Goal: Task Accomplishment & Management: Manage account settings

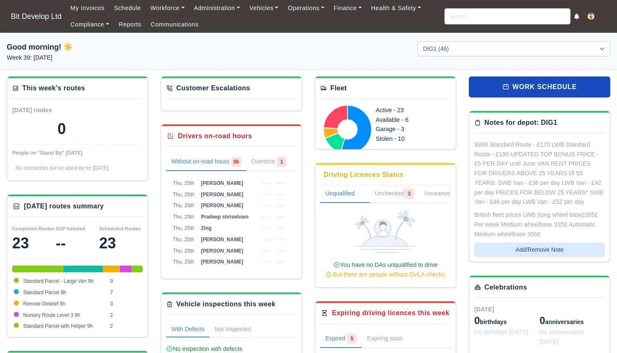
select select "2"
click at [458, 16] on input "search" at bounding box center [507, 16] width 126 height 16
click at [471, 15] on input "search" at bounding box center [507, 16] width 126 height 16
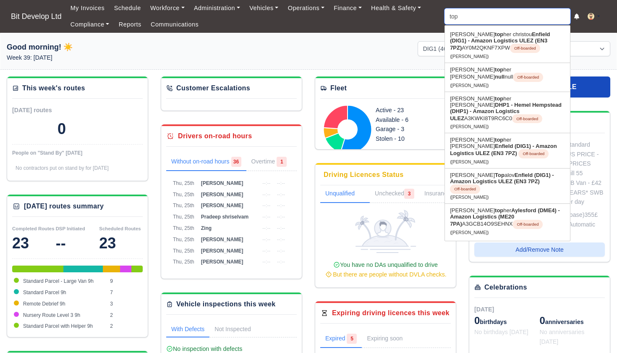
type input "topr"
type input "toprak Tasar"
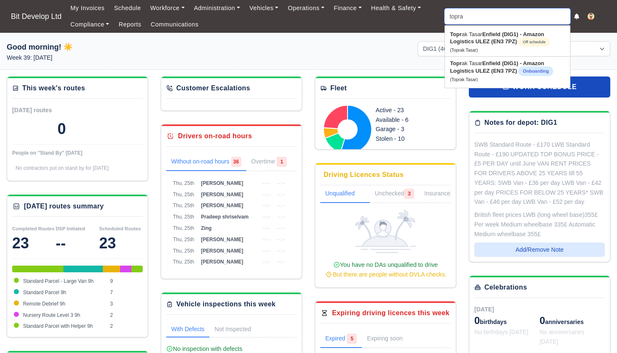
type input "toprak"
type input "toprak Tasar"
click at [490, 71] on strong "Enfield (DIG1) - Amazon Logistics ULEZ (EN3 7PZ)" at bounding box center [496, 67] width 93 height 14
type input "Toprak Tasar"
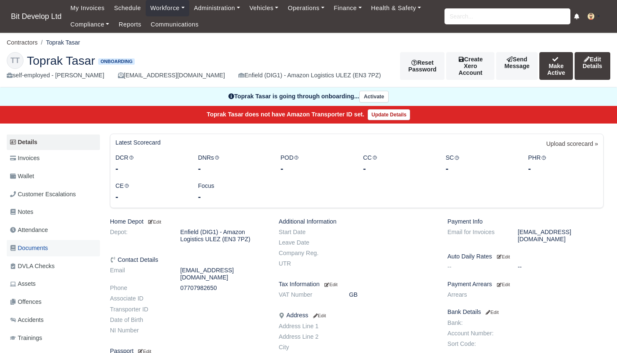
click at [42, 244] on span "Documents" at bounding box center [29, 248] width 38 height 10
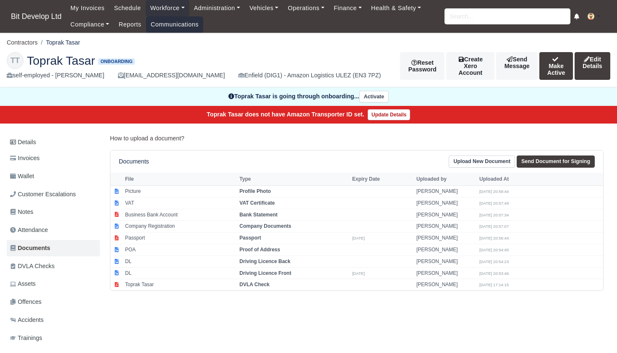
click at [169, 24] on link "Communications" at bounding box center [174, 24] width 57 height 16
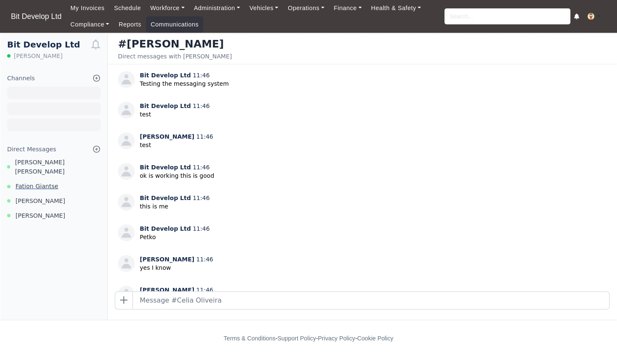
click at [46, 181] on span "Fation Giantse" at bounding box center [37, 186] width 43 height 10
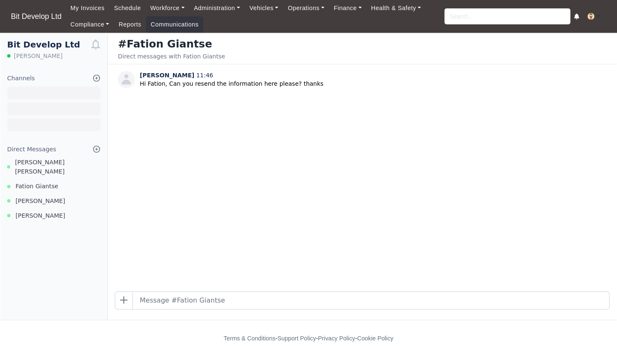
click at [37, 239] on div "Bit Develop Ltd Celia Oliveira Channels Browse Channels Create Channel Direct M…" at bounding box center [53, 176] width 107 height 285
click at [49, 181] on span "Fation Giantse" at bounding box center [37, 186] width 43 height 10
click at [453, 14] on input "search" at bounding box center [507, 16] width 126 height 16
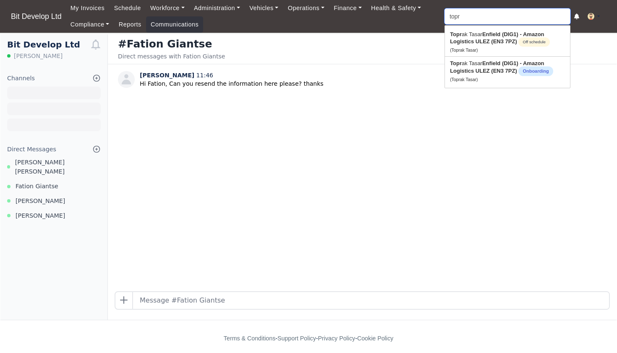
type input "topra"
type input "toprak Tasar"
type input "toprak"
type input "toprak Tasar"
click at [469, 68] on strong "Enfield (DIG1) - Amazon Logistics ULEZ (EN3 7PZ)" at bounding box center [496, 67] width 93 height 14
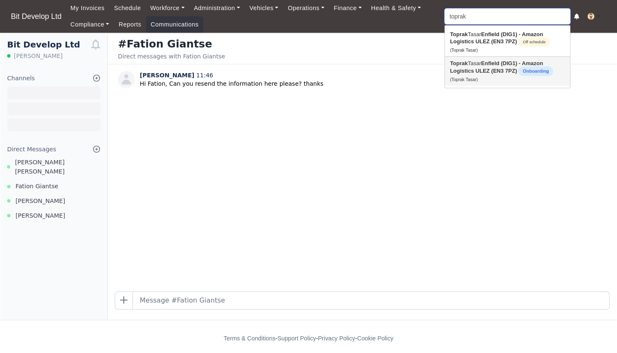
type input "Toprak Tasar"
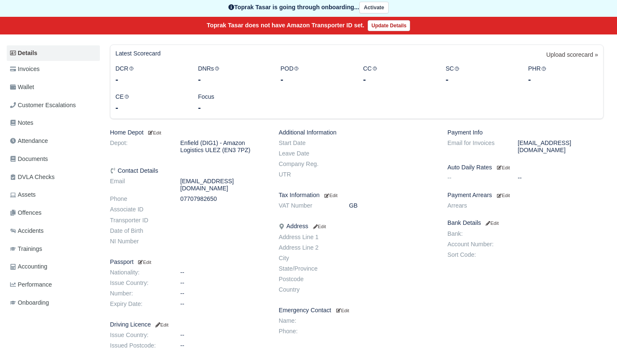
scroll to position [47, 0]
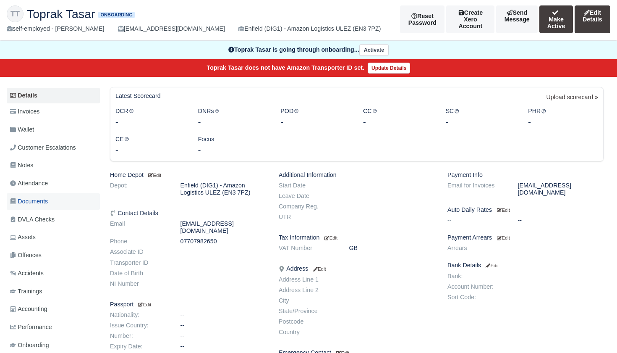
click at [37, 196] on span "Documents" at bounding box center [29, 201] width 38 height 10
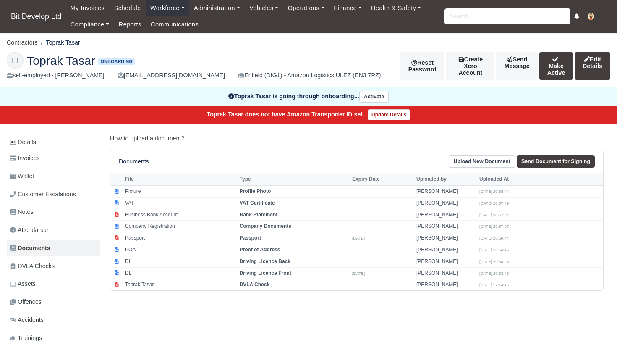
click at [486, 160] on link "Upload New Document" at bounding box center [482, 161] width 66 height 12
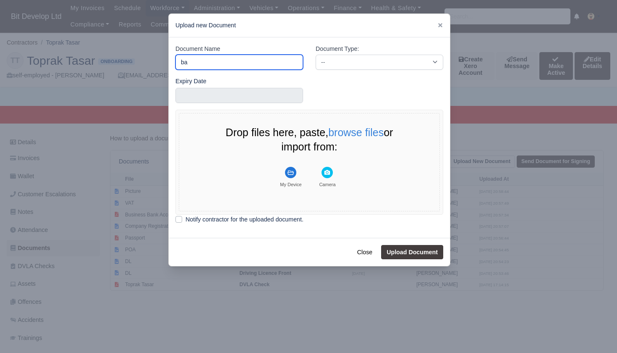
type input "b"
type input "B"
type input "DBS"
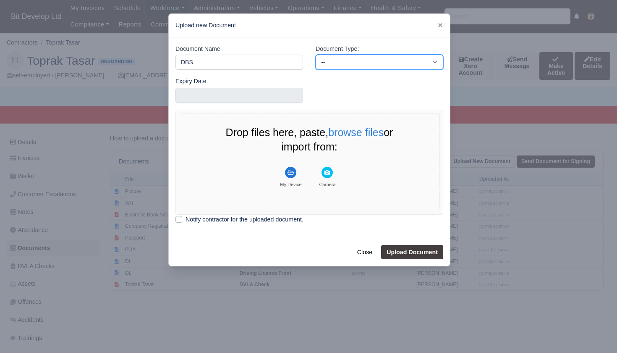
select select "background-check"
click at [347, 60] on select "-- Accounting Engagement Letter Age Verification Confirmation Background Check …" at bounding box center [380, 62] width 128 height 15
click at [294, 173] on rect "File Uploader" at bounding box center [290, 172] width 11 height 11
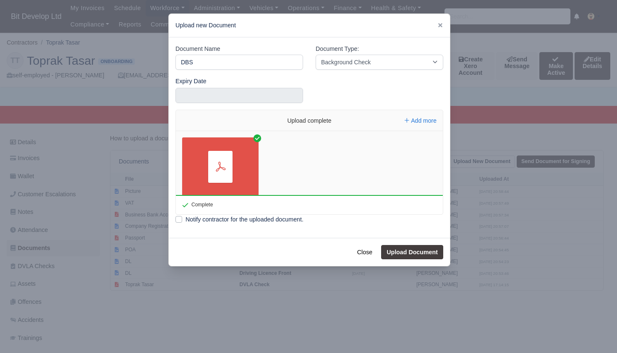
click at [401, 250] on button "Upload Document" at bounding box center [412, 252] width 62 height 14
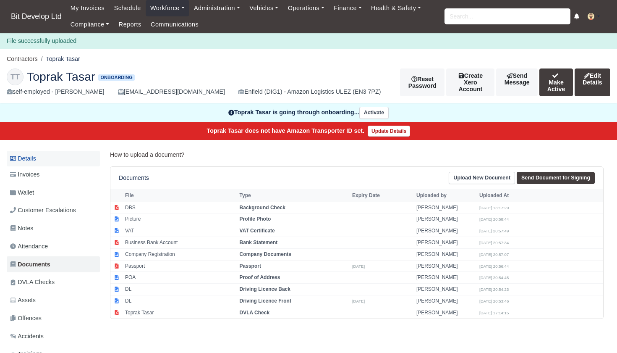
click at [28, 155] on link "Details" at bounding box center [53, 159] width 93 height 16
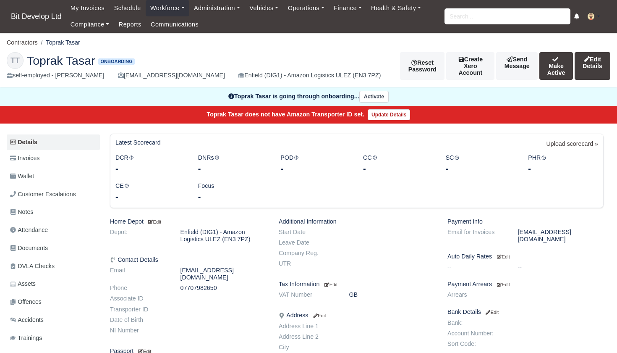
click at [590, 61] on link "Edit Details" at bounding box center [593, 66] width 36 height 28
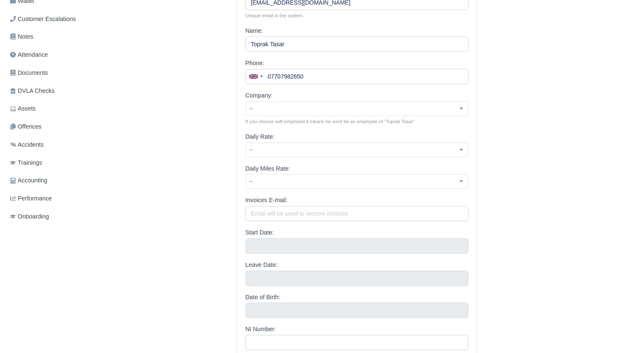
scroll to position [182, 0]
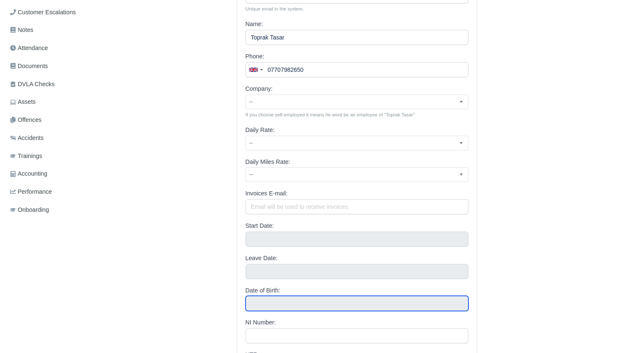
click at [294, 297] on input "text" at bounding box center [356, 302] width 223 height 15
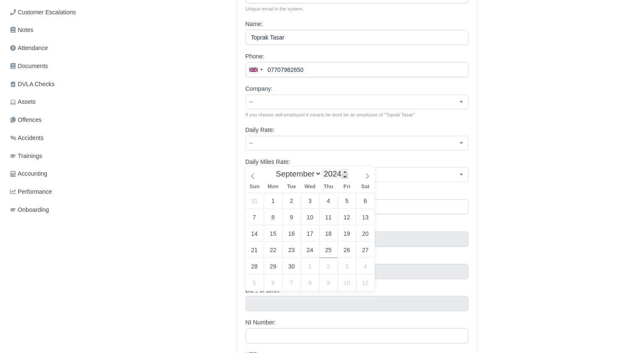
click at [347, 175] on span at bounding box center [345, 176] width 6 height 5
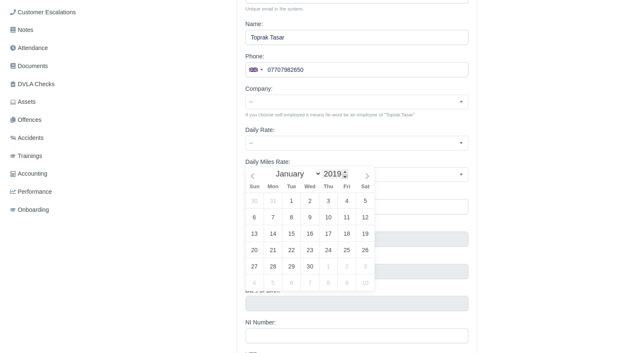
click at [347, 175] on span at bounding box center [345, 176] width 6 height 5
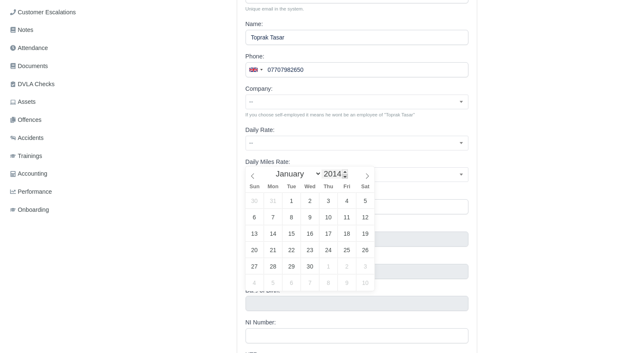
click at [347, 175] on span at bounding box center [345, 176] width 6 height 5
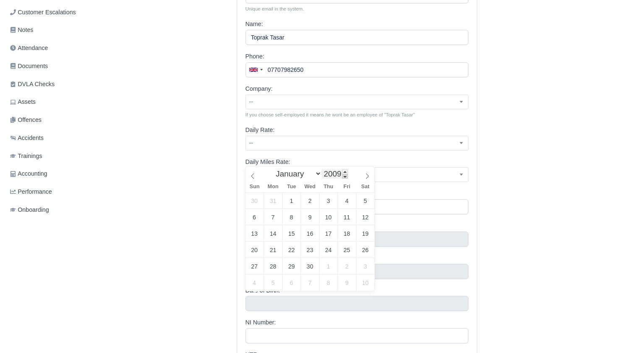
click at [347, 175] on span at bounding box center [345, 176] width 6 height 5
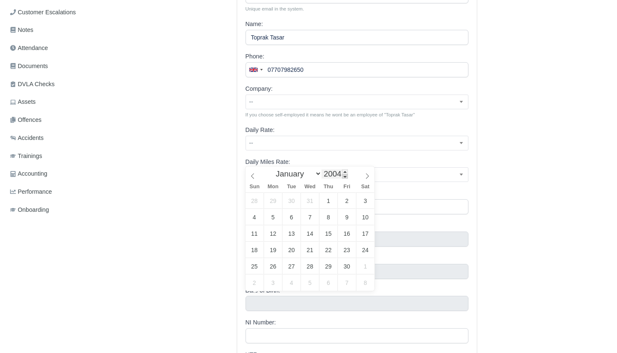
click at [347, 175] on span at bounding box center [345, 176] width 6 height 5
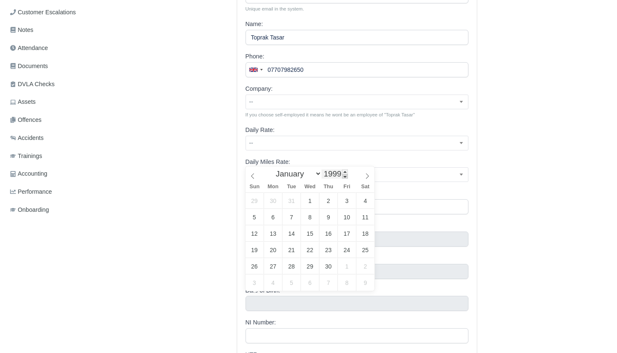
click at [347, 175] on span at bounding box center [345, 176] width 6 height 5
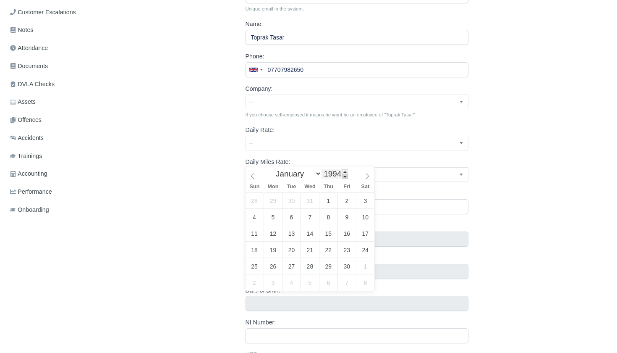
click at [347, 175] on span at bounding box center [345, 176] width 6 height 5
type input "1993"
click at [347, 175] on span at bounding box center [345, 176] width 6 height 5
select select "9"
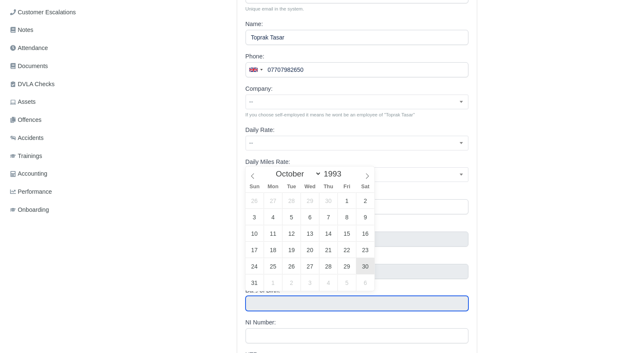
type input "October 30, 1993"
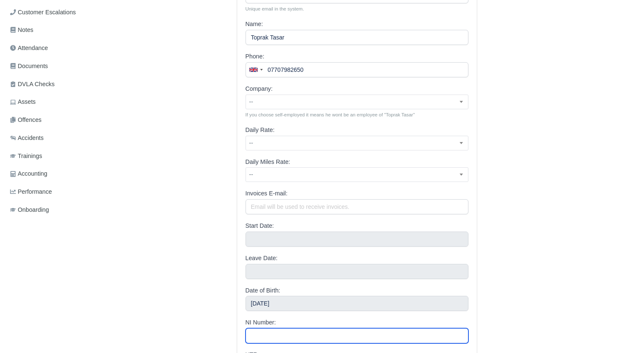
click at [319, 332] on input "NI Number:" at bounding box center [356, 335] width 223 height 15
type input "SW088898C"
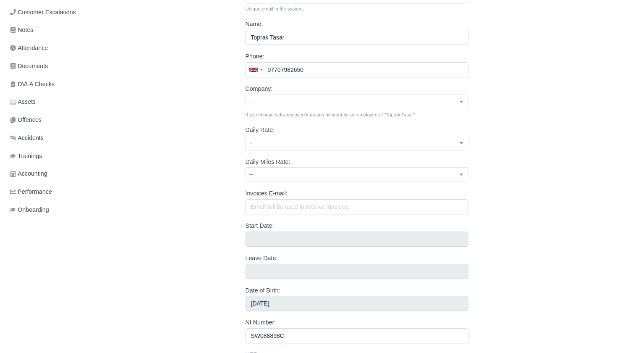
click at [532, 288] on div "Toprak Tasar E-mail: tasar_toprak@hotmail.com Unique email in the system. Name:…" at bounding box center [357, 216] width 506 height 528
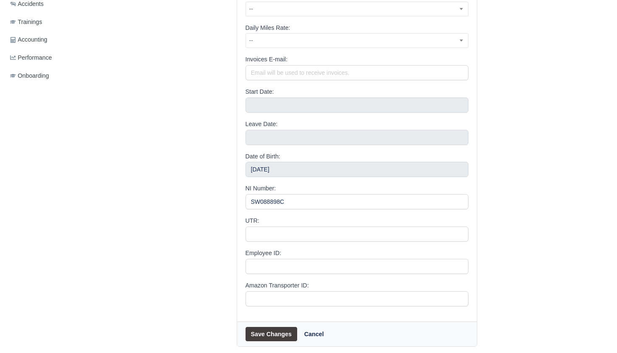
scroll to position [321, 0]
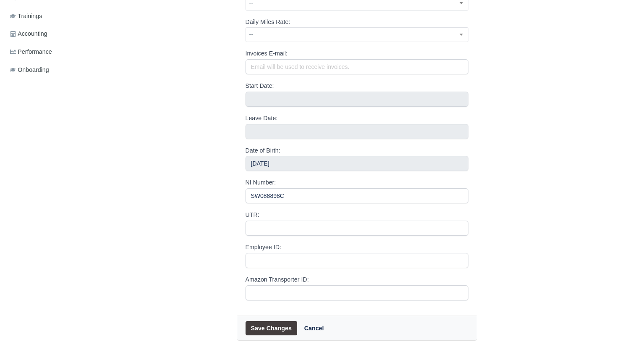
click at [276, 324] on button "Save Changes" at bounding box center [271, 328] width 52 height 14
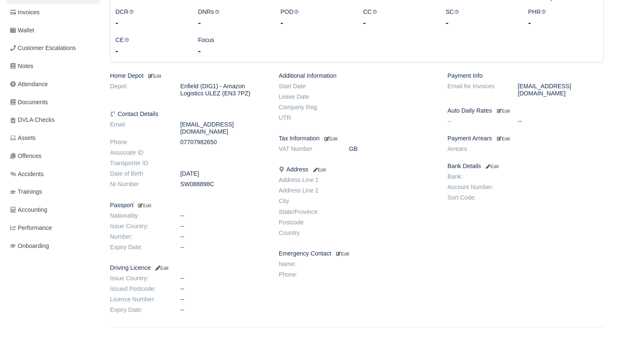
scroll to position [163, 0]
click at [151, 202] on small "Edit" at bounding box center [144, 204] width 14 height 5
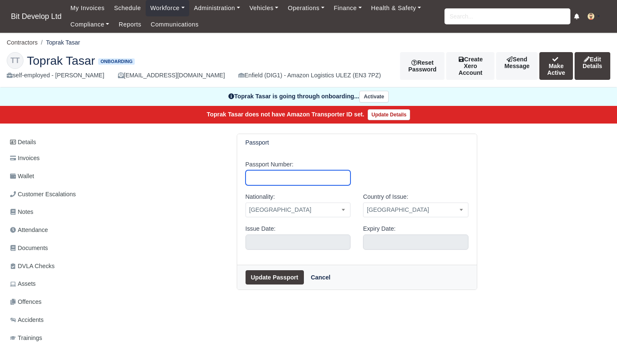
click at [259, 177] on input "Passport Number:" at bounding box center [297, 177] width 105 height 15
type input "U22543758"
click at [320, 206] on span "[GEOGRAPHIC_DATA]" at bounding box center [298, 209] width 104 height 10
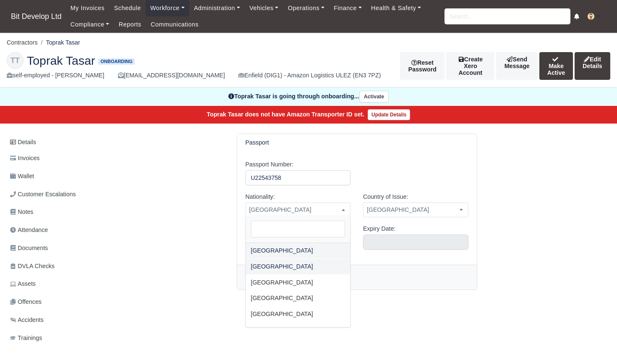
select select "Turkey"
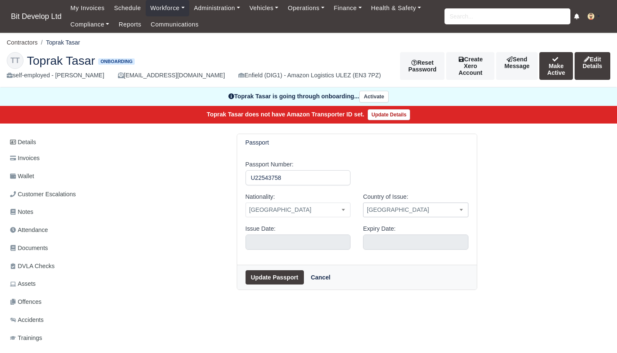
click at [397, 209] on span "United Kingdom" at bounding box center [415, 209] width 104 height 10
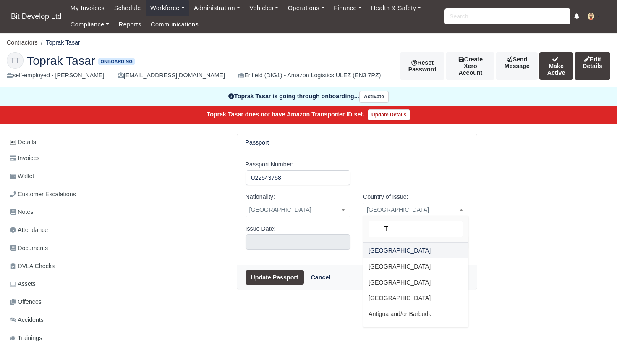
type input "T"
select select "Turkey"
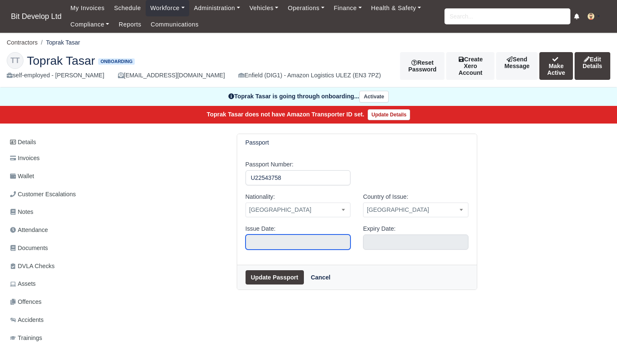
click at [293, 236] on input "text" at bounding box center [297, 241] width 105 height 15
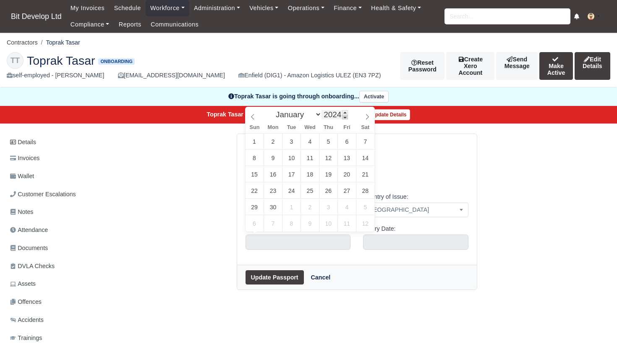
click at [347, 116] on span at bounding box center [345, 117] width 6 height 5
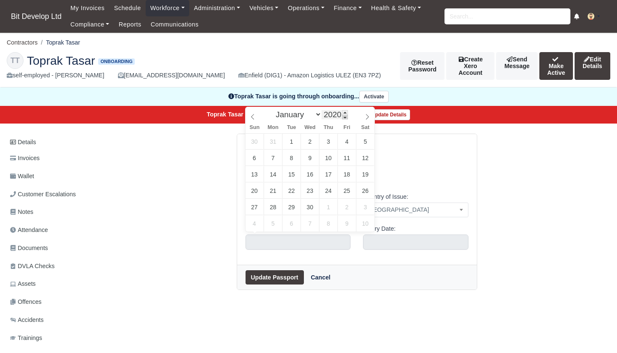
type input "2019"
click at [347, 116] on span at bounding box center [345, 117] width 6 height 5
select select "9"
type input "October 30, 2019"
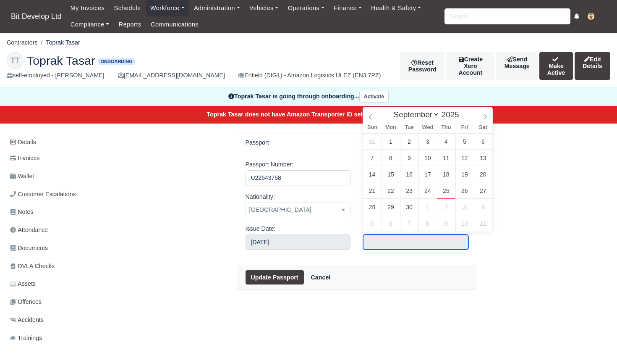
click at [385, 243] on input "text" at bounding box center [415, 241] width 105 height 15
click at [465, 112] on span at bounding box center [463, 112] width 6 height 5
type input "2029"
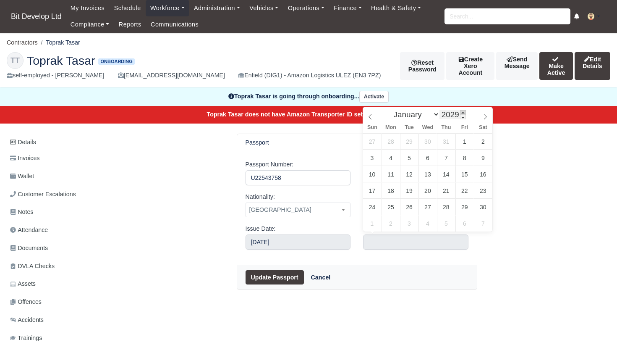
click at [465, 112] on span at bounding box center [463, 112] width 6 height 5
select select "9"
type input "October 30, 2029"
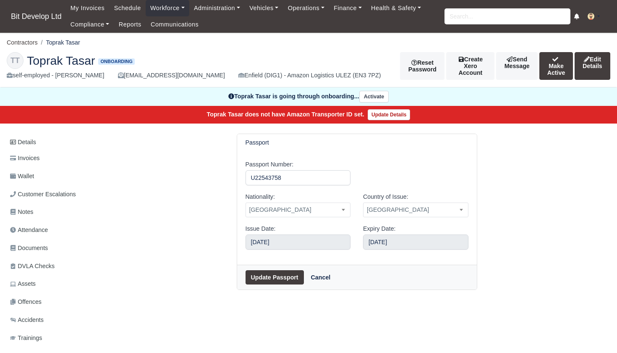
click at [279, 281] on button "Update Passport" at bounding box center [274, 277] width 58 height 14
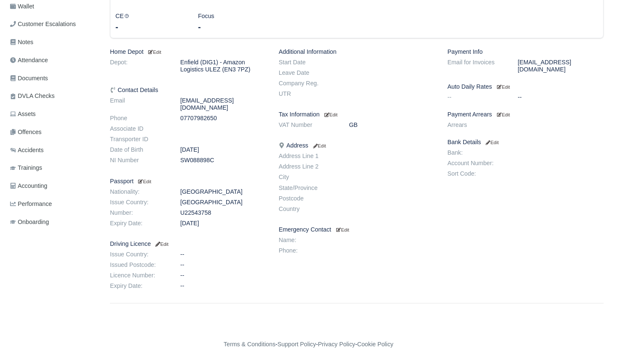
scroll to position [185, 0]
click at [168, 242] on small "Edit" at bounding box center [161, 244] width 14 height 5
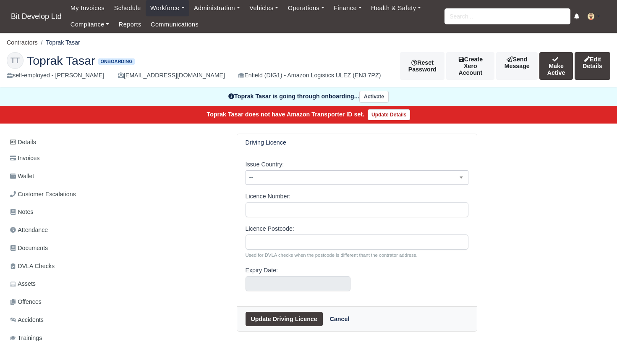
click at [285, 179] on span "--" at bounding box center [357, 177] width 222 height 10
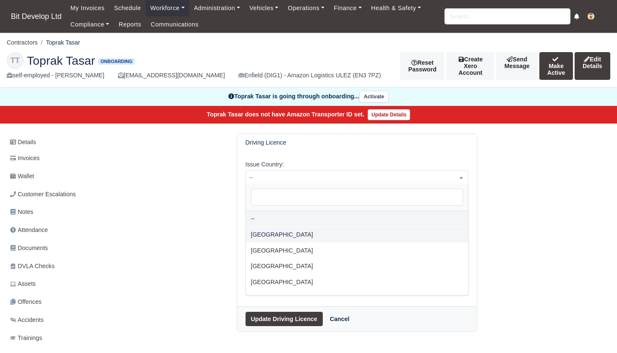
select select "[GEOGRAPHIC_DATA]"
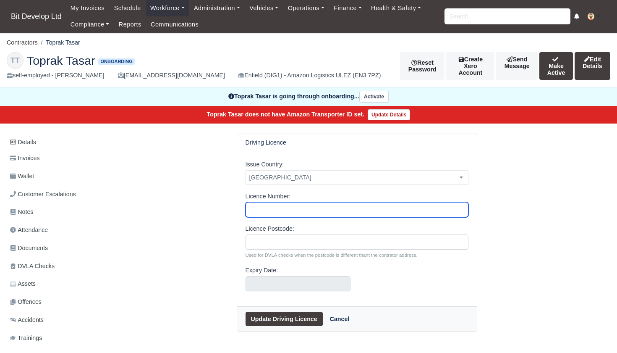
click at [279, 209] on input "Licence Number:" at bounding box center [356, 209] width 223 height 15
type input "[DRIVERS_LICENSE_NUMBER]"
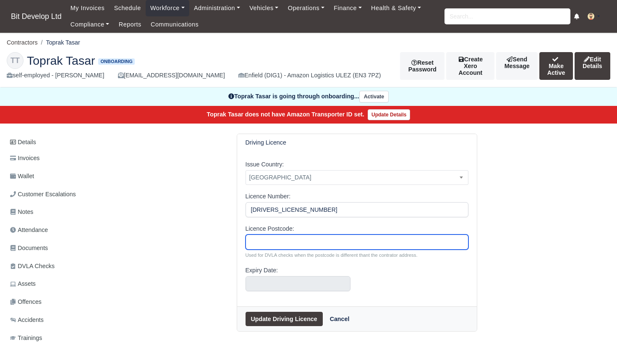
click at [285, 240] on input "Licence Postcode:" at bounding box center [356, 241] width 223 height 15
type input "EN8 9LP"
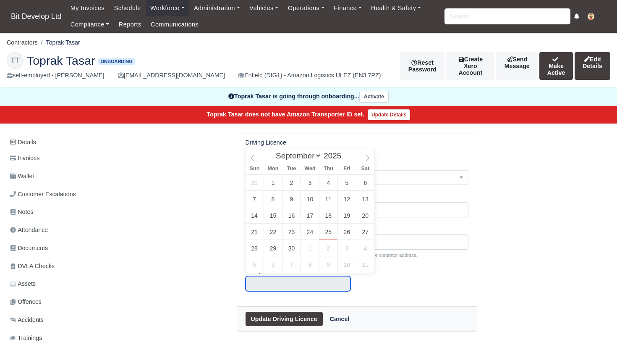
click at [279, 277] on input "text" at bounding box center [297, 283] width 105 height 15
click at [348, 152] on span at bounding box center [345, 153] width 6 height 5
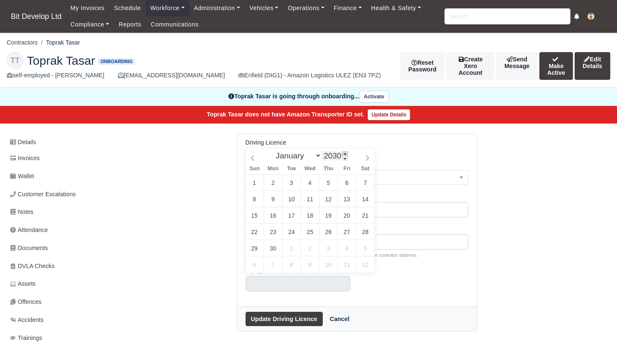
click at [348, 152] on span at bounding box center [345, 153] width 6 height 5
type input "2031"
click at [348, 152] on span at bounding box center [345, 153] width 6 height 5
select select "3"
type input "April 30, 2031"
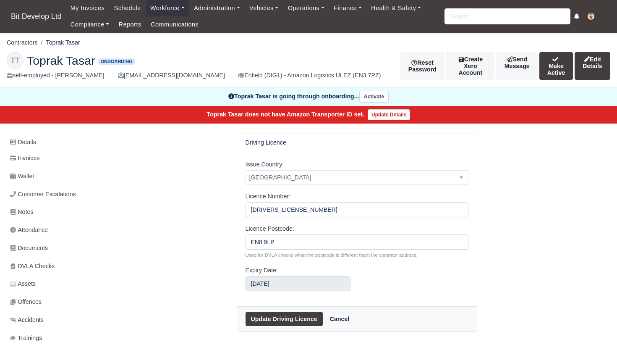
click at [282, 317] on button "Update Driving Licence" at bounding box center [283, 318] width 77 height 14
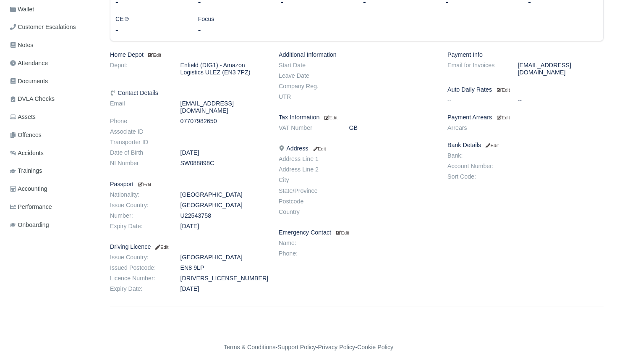
scroll to position [185, 0]
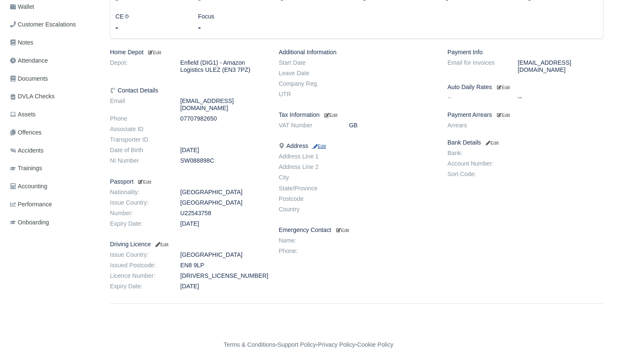
click at [326, 144] on small "Edit" at bounding box center [318, 146] width 14 height 5
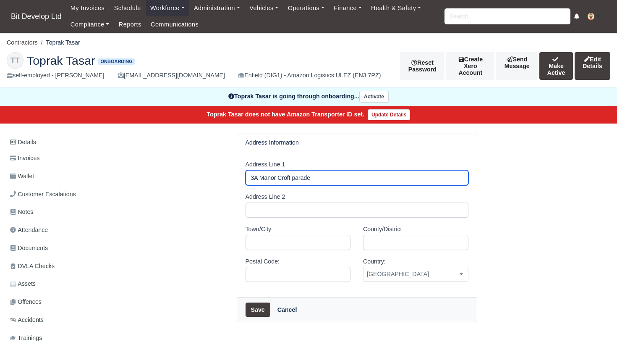
type input "3A Manor Croft parade"
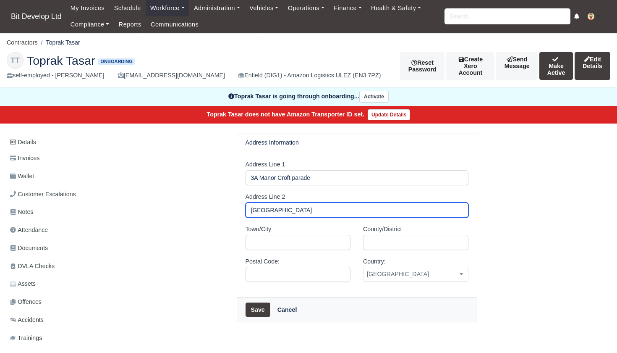
type input "College road"
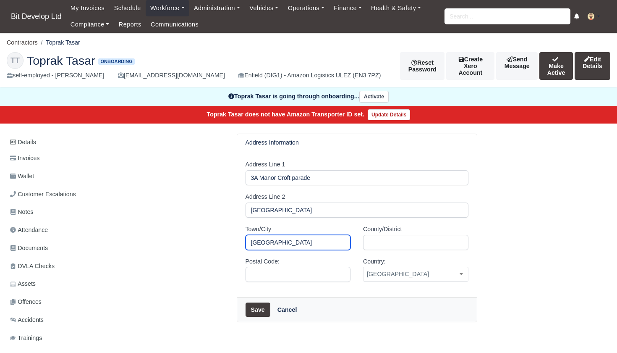
type input "London"
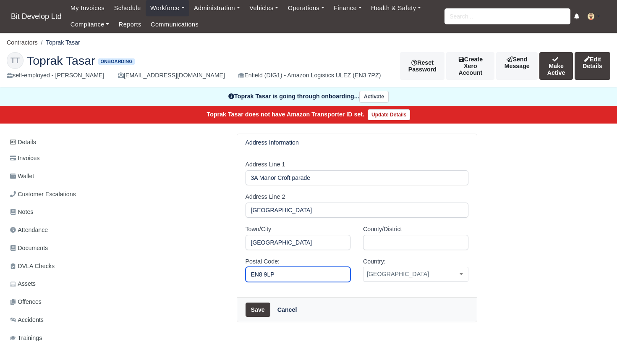
type input "EN8 9LP"
click at [259, 306] on button "Save" at bounding box center [257, 309] width 25 height 14
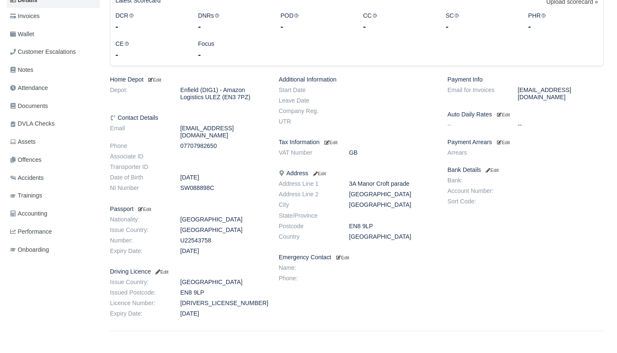
scroll to position [159, 0]
click at [510, 139] on small "Edit" at bounding box center [503, 141] width 13 height 5
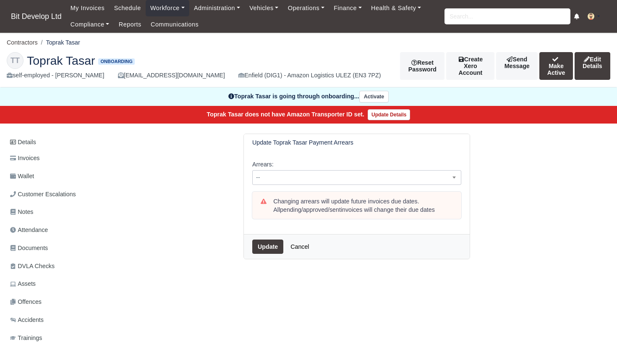
click at [308, 178] on span "--" at bounding box center [357, 177] width 208 height 10
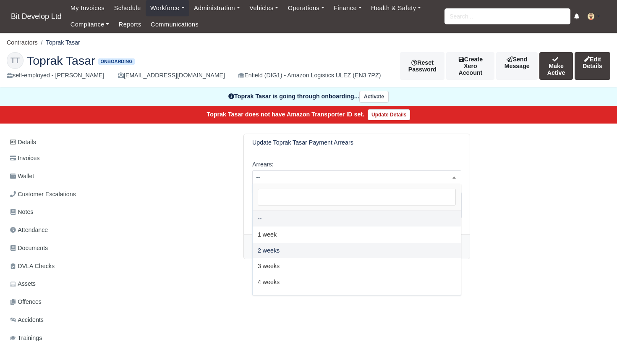
select select "2W"
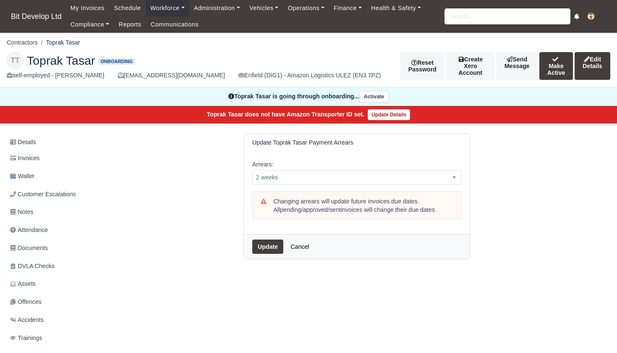
click at [273, 246] on button "Update" at bounding box center [267, 246] width 31 height 14
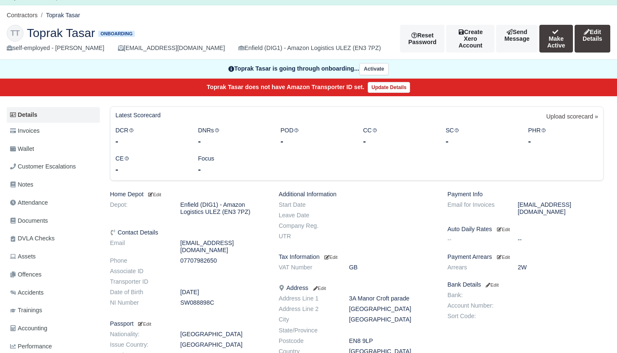
scroll to position [68, 0]
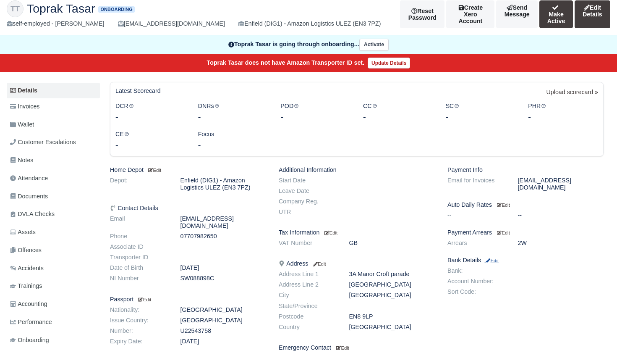
click at [499, 258] on small "Edit" at bounding box center [491, 260] width 14 height 5
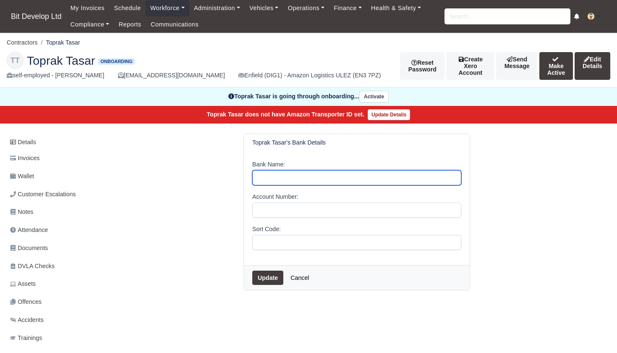
click at [329, 181] on input "Bank Name:" at bounding box center [356, 177] width 209 height 15
type input "[PERSON_NAME] Bank"
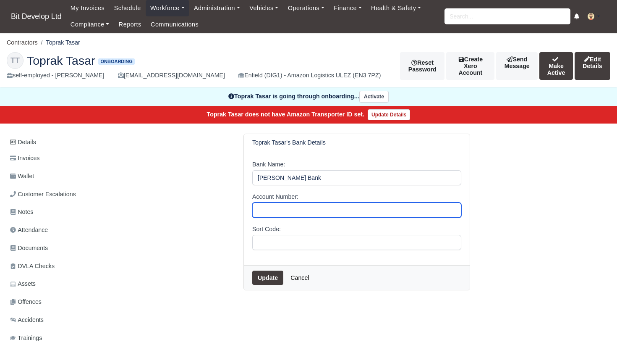
click at [324, 209] on input "Account Number:" at bounding box center [356, 209] width 209 height 15
type input "73596866"
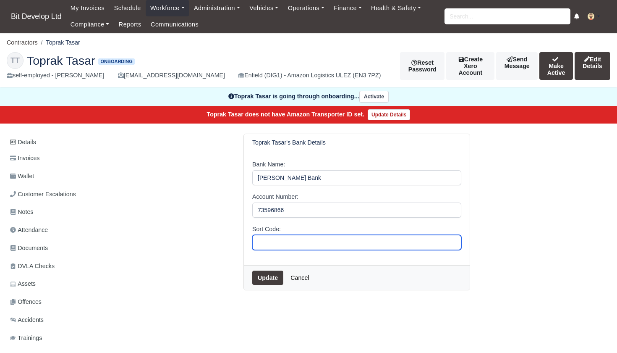
click at [319, 240] on input "Sort Code:" at bounding box center [356, 242] width 209 height 15
type input "60-83-71"
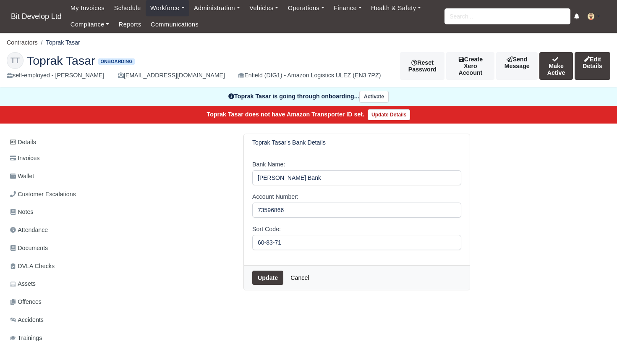
click at [271, 277] on button "Update" at bounding box center [267, 277] width 31 height 14
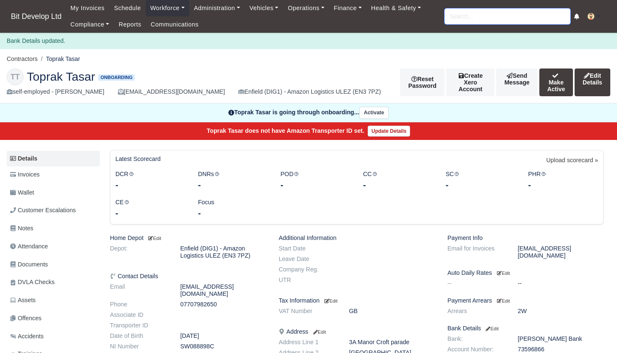
click at [465, 19] on input "search" at bounding box center [507, 16] width 126 height 16
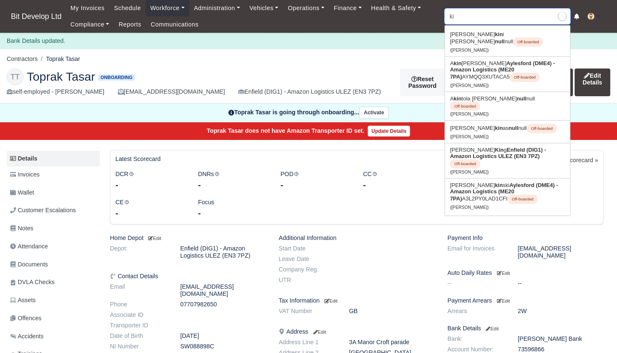
type input "k"
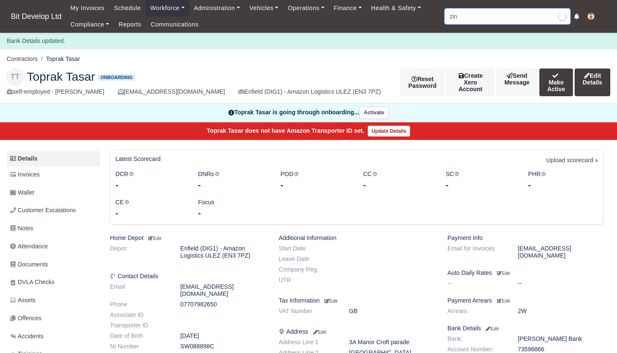
type input "zing"
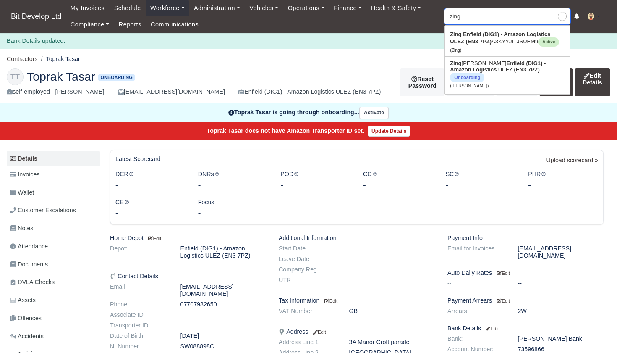
type input "zing"
click at [473, 42] on strong "Enfield (DIG1) - Amazon Logistics ULEZ (EN3 7PZ)" at bounding box center [500, 37] width 100 height 13
type input "Zing"
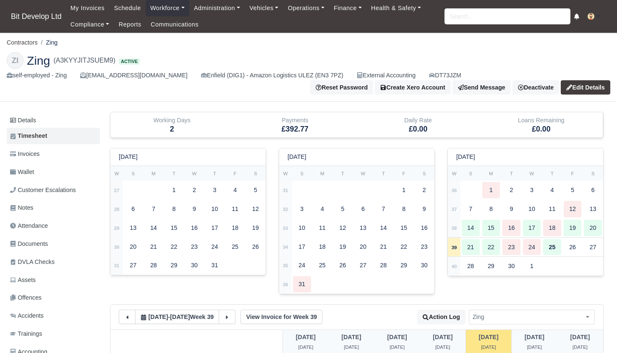
click at [589, 85] on link "Edit Details" at bounding box center [586, 87] width 50 height 14
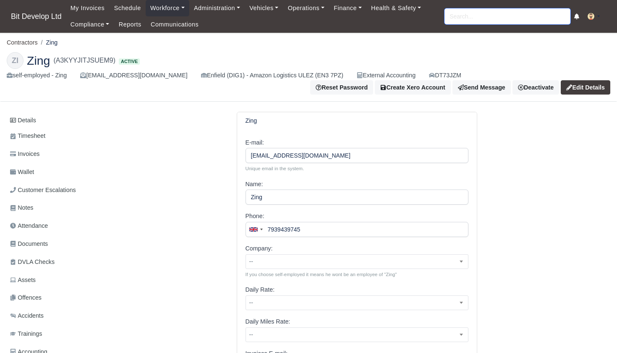
click at [481, 23] on input "search" at bounding box center [507, 16] width 126 height 16
type input "pedro"
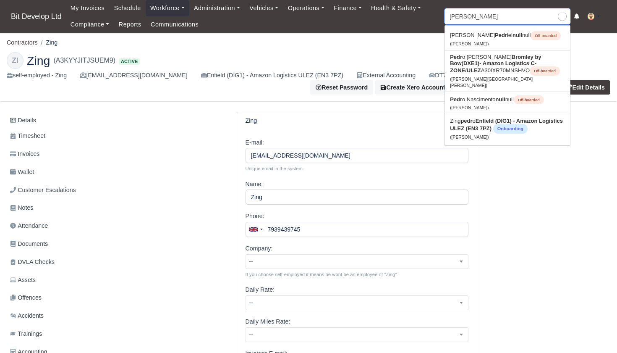
type input "pedro Garcia Campusano"
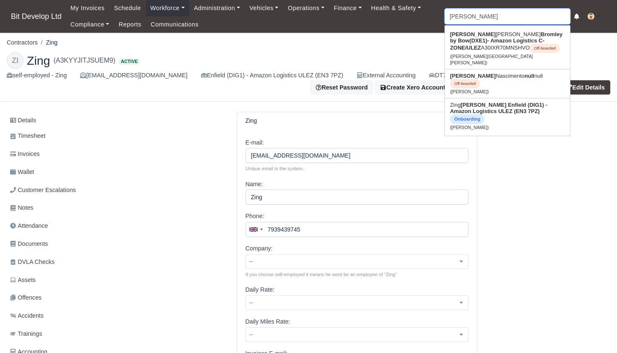
type input "Pedro"
drag, startPoint x: 481, startPoint y: 23, endPoint x: 474, endPoint y: 104, distance: 81.3
click at [474, 104] on link "Zing pedro Enfield (DIG1) - Amazon Logistics ULEZ (EN3 7PZ) Onboarding (Zing pe…" at bounding box center [507, 115] width 125 height 35
type input "Zing pedro"
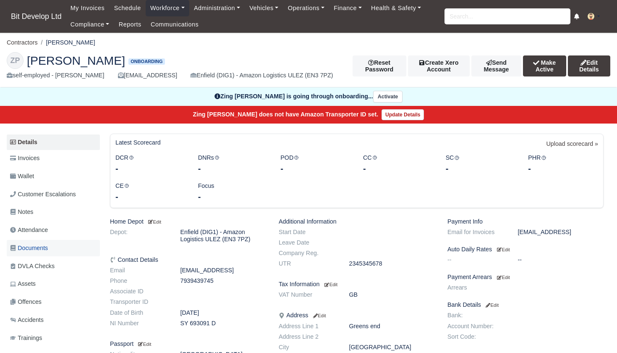
click at [40, 244] on span "Documents" at bounding box center [29, 248] width 38 height 10
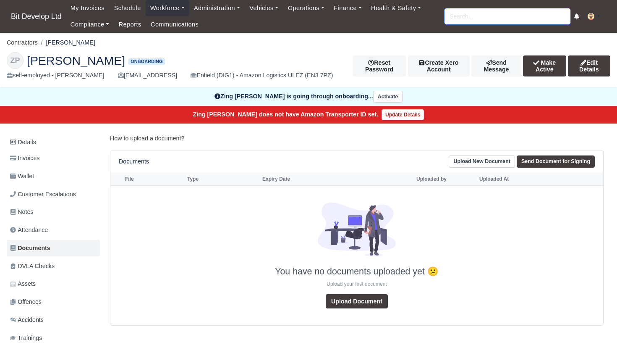
click at [495, 18] on input "search" at bounding box center [507, 16] width 126 height 16
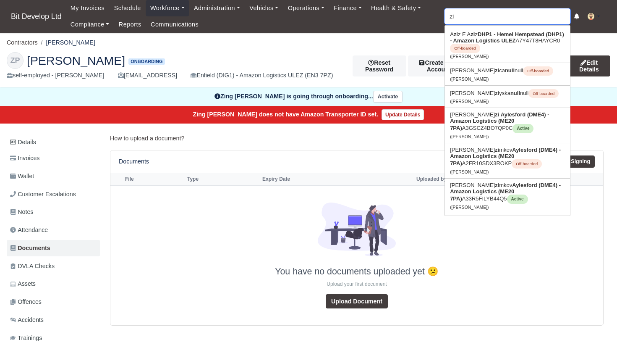
type input "zin"
type input "zineddine Nour"
type input "zing"
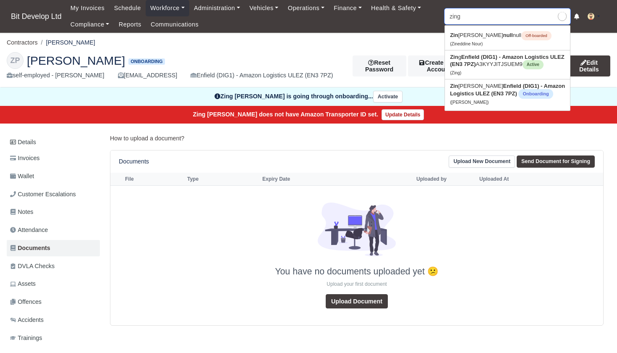
type input "zing"
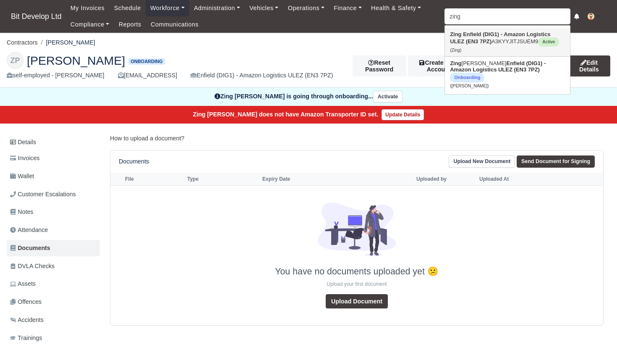
click at [487, 43] on strong "Enfield (DIG1) - Amazon Logistics ULEZ (EN3 7PZ)" at bounding box center [500, 37] width 100 height 13
type input "Zing"
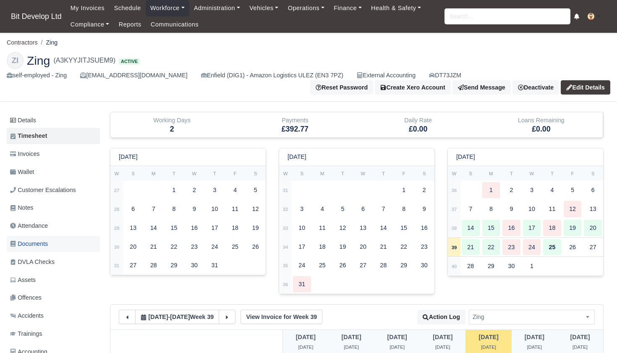
click at [38, 239] on span "Documents" at bounding box center [29, 244] width 38 height 10
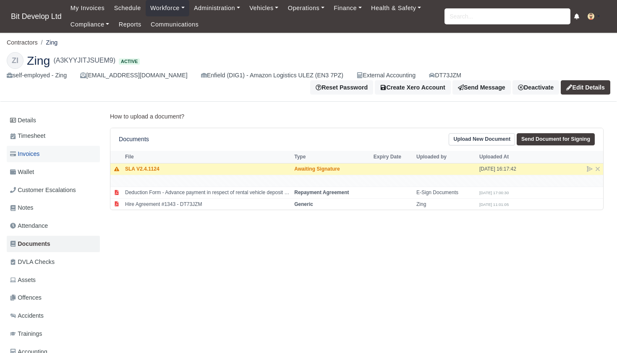
click at [39, 151] on span "Invoices" at bounding box center [24, 154] width 29 height 10
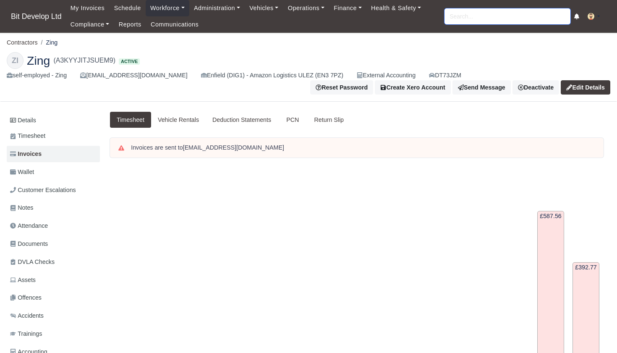
click at [487, 18] on input "search" at bounding box center [507, 16] width 126 height 16
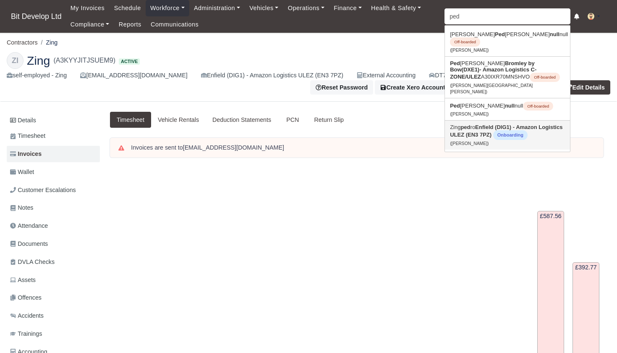
click at [481, 120] on link "Zing ped ro Enfield (DIG1) - Amazon Logistics ULEZ (EN3 7PZ) Onboarding (Zing p…" at bounding box center [507, 134] width 125 height 29
type input "[PERSON_NAME]"
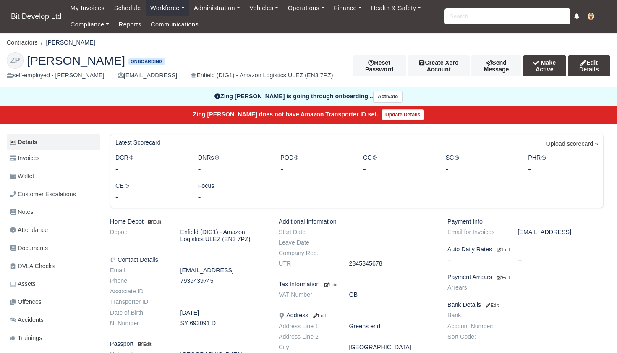
click at [548, 68] on button "Make Active" at bounding box center [544, 65] width 43 height 21
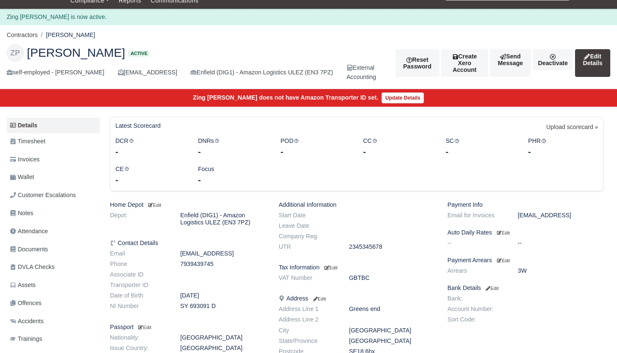
scroll to position [22, 0]
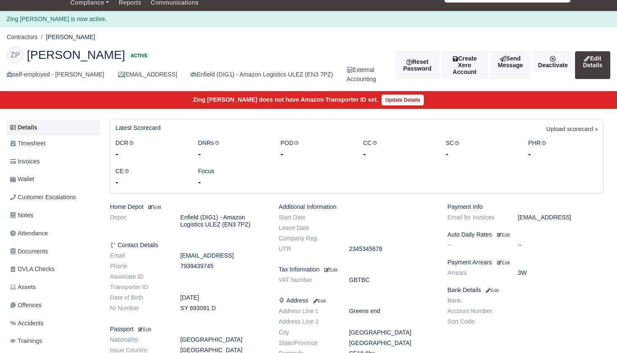
drag, startPoint x: 349, startPoint y: 247, endPoint x: 398, endPoint y: 247, distance: 48.7
click at [398, 247] on dd "2345345678" at bounding box center [392, 248] width 99 height 7
copy dd "2345345678"
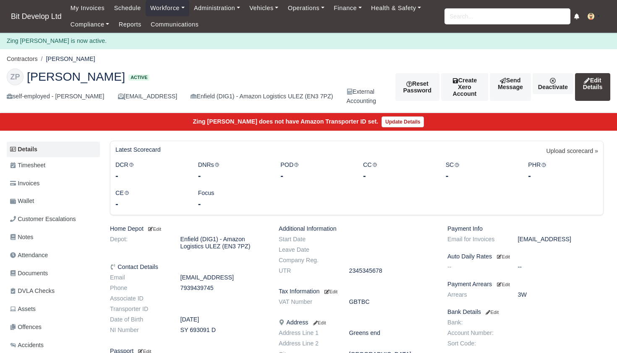
scroll to position [0, 0]
click at [558, 86] on link "Deactivate" at bounding box center [553, 83] width 41 height 21
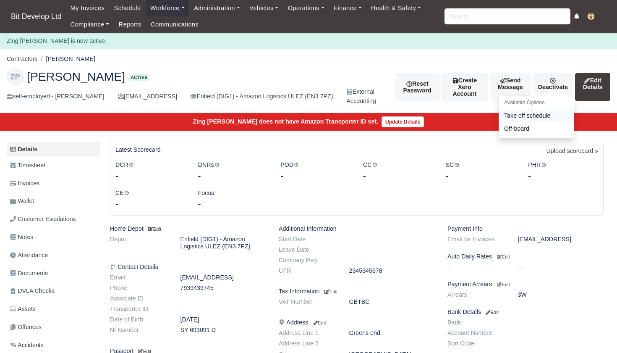
click at [527, 113] on link "Take off schedule" at bounding box center [536, 115] width 75 height 13
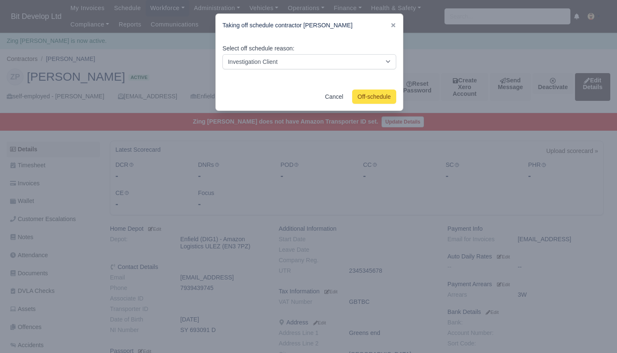
click at [372, 91] on button "Off-schedule" at bounding box center [374, 96] width 44 height 14
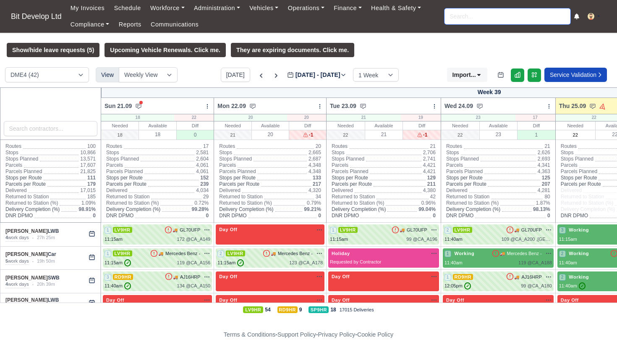
click at [457, 16] on input "search" at bounding box center [507, 16] width 126 height 16
type input "zing"
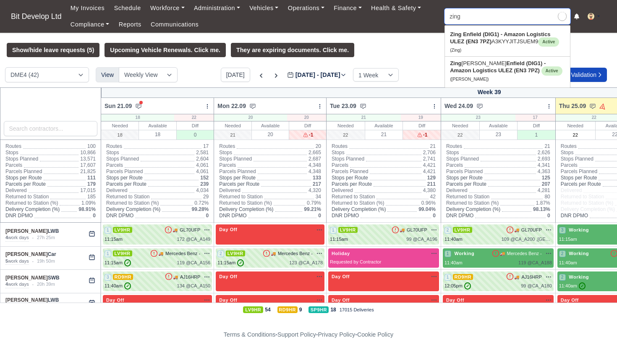
type input "zing"
click at [475, 43] on strong "Enfield (DIG1) - Amazon Logistics ULEZ (EN3 7PZ)" at bounding box center [500, 37] width 100 height 13
type input "Zing"
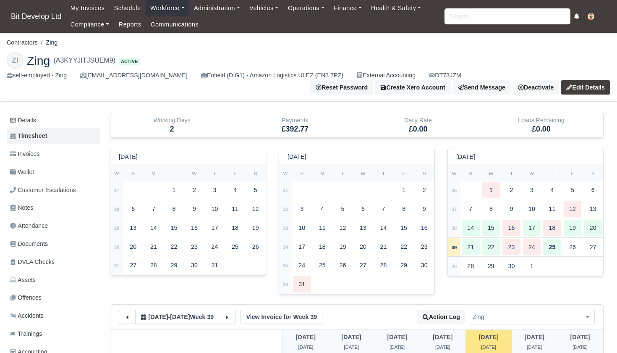
click at [580, 84] on link "Edit Details" at bounding box center [586, 87] width 50 height 14
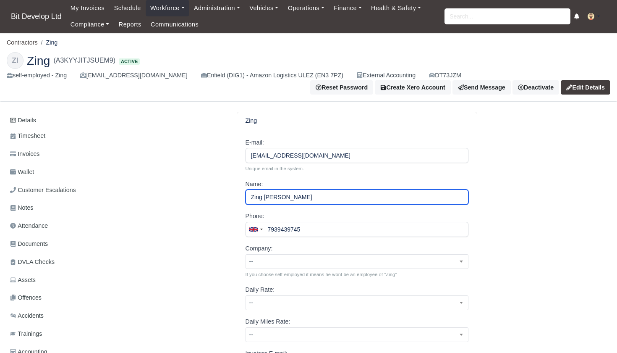
type input "Zing [PERSON_NAME]"
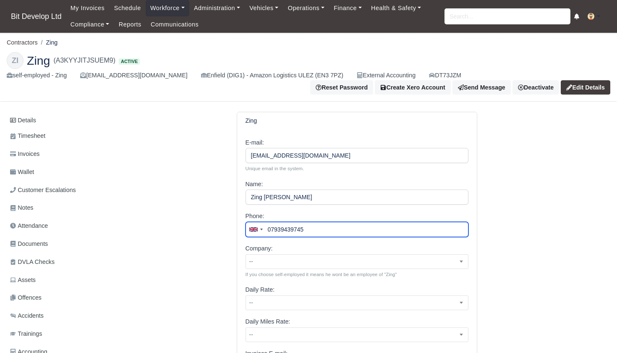
type input "07939439745"
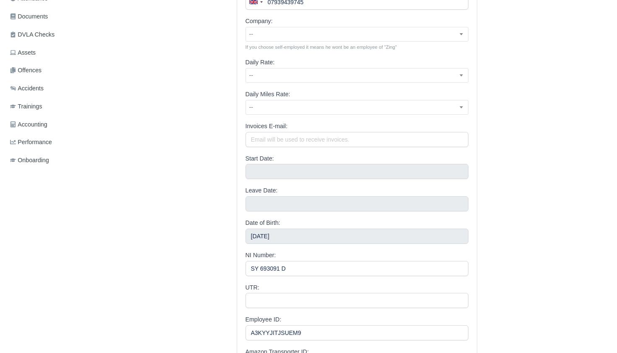
scroll to position [235, 0]
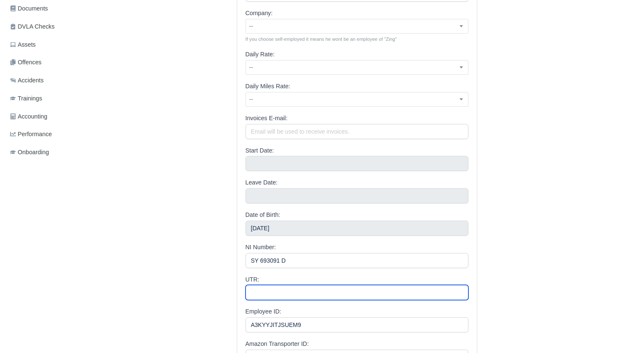
click at [282, 289] on input "UTR:" at bounding box center [356, 292] width 223 height 15
paste input "2345345678"
type input "2345345678"
click at [396, 274] on div "UTR: 2345345678" at bounding box center [356, 287] width 223 height 26
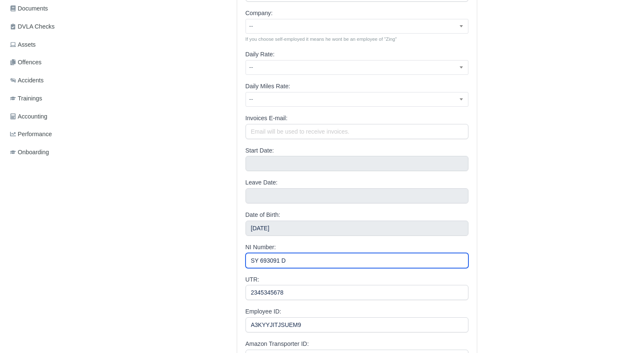
click at [261, 258] on input "SY 693091 D" at bounding box center [356, 260] width 223 height 15
click at [281, 256] on input "SY693091 D" at bounding box center [356, 260] width 223 height 15
type input "SY693091D"
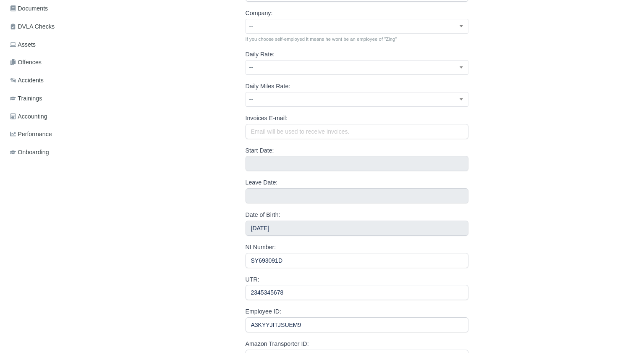
click at [505, 265] on div "Zing E-mail: Zing.pedro1@gmail.com Unique email in the system. Name: Zing Pedro…" at bounding box center [357, 141] width 506 height 528
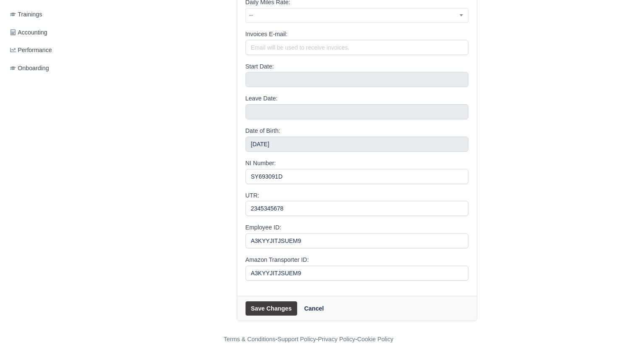
scroll to position [319, 0]
click at [266, 304] on button "Save Changes" at bounding box center [271, 308] width 52 height 14
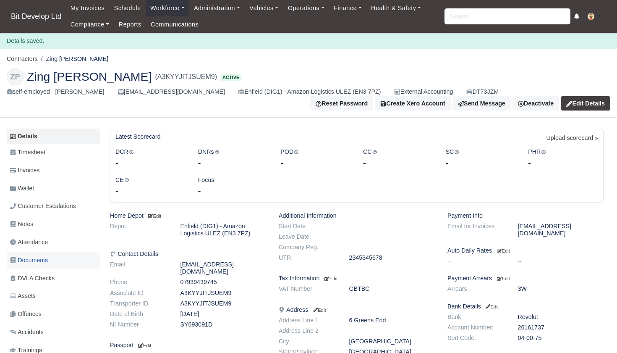
click at [37, 257] on span "Documents" at bounding box center [29, 260] width 38 height 10
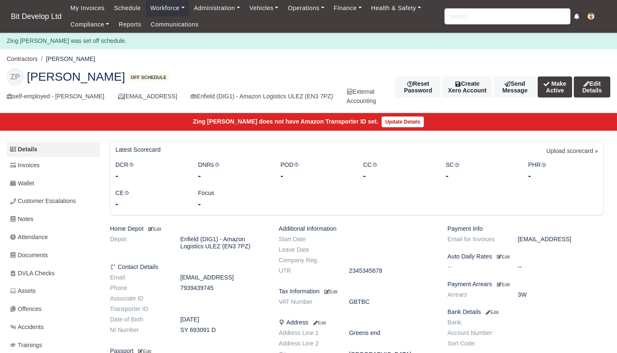
click at [564, 91] on button "Make Active" at bounding box center [555, 86] width 34 height 21
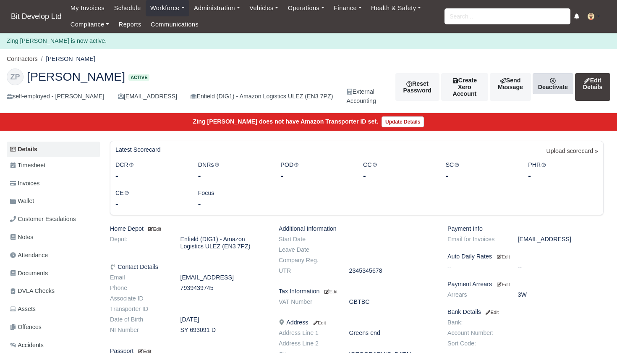
click at [552, 85] on link "Deactivate" at bounding box center [553, 83] width 41 height 21
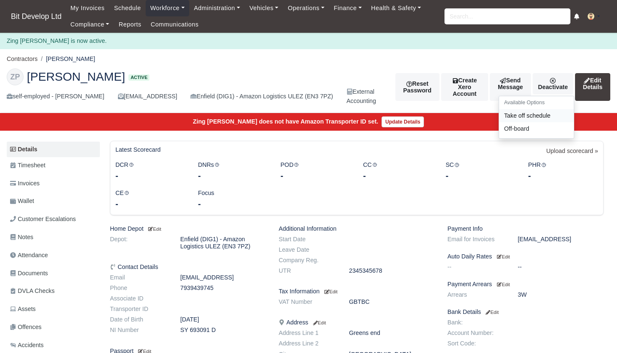
click at [528, 114] on link "Take off schedule" at bounding box center [536, 115] width 75 height 13
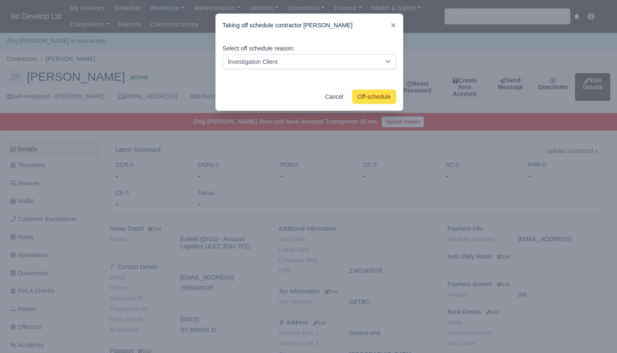
click at [379, 94] on button "Off-schedule" at bounding box center [374, 96] width 44 height 14
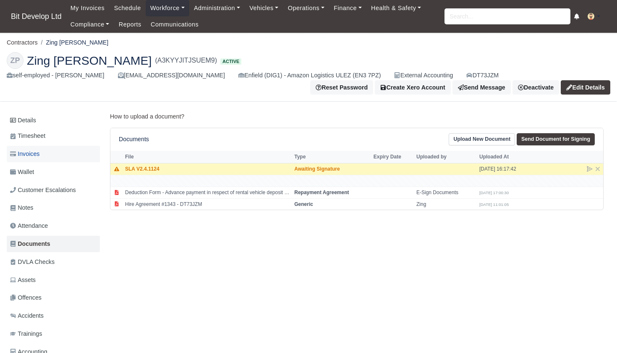
click at [38, 152] on span "Invoices" at bounding box center [24, 154] width 29 height 10
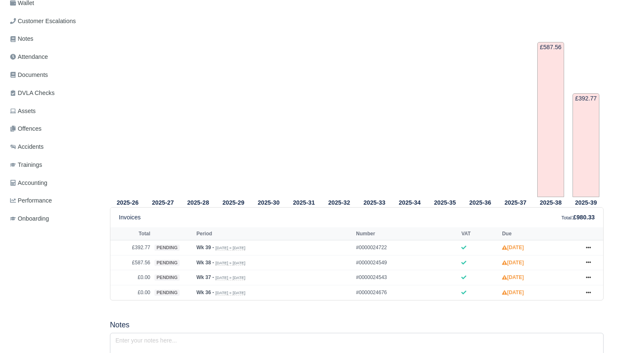
scroll to position [230, 0]
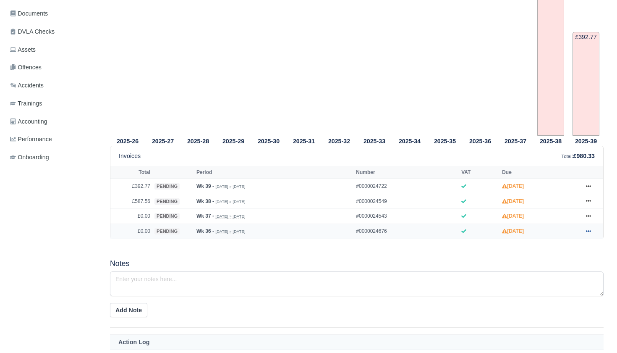
click at [591, 233] on icon at bounding box center [588, 230] width 5 height 5
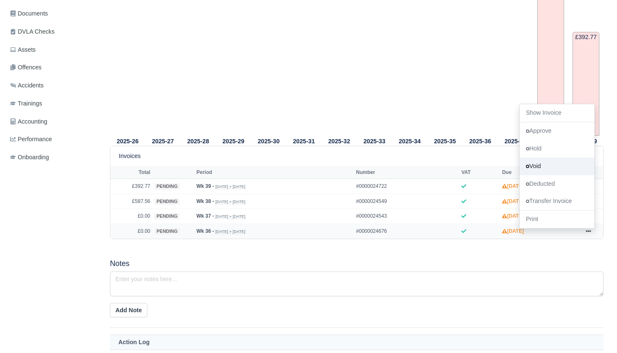
click at [552, 175] on link "Void" at bounding box center [557, 166] width 75 height 18
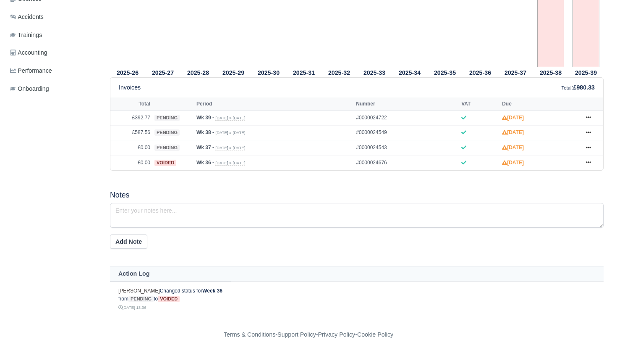
scroll to position [327, 0]
click at [590, 150] on icon at bounding box center [588, 147] width 5 height 5
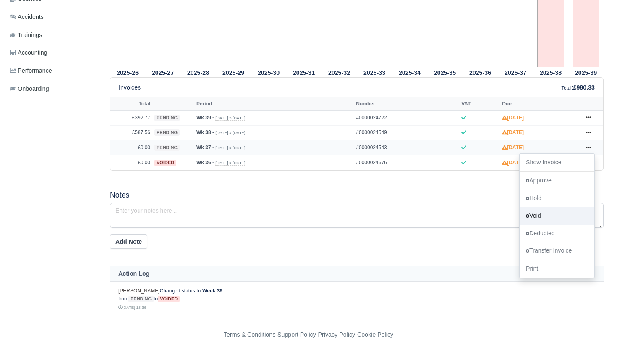
click at [541, 212] on link "Void" at bounding box center [557, 216] width 75 height 18
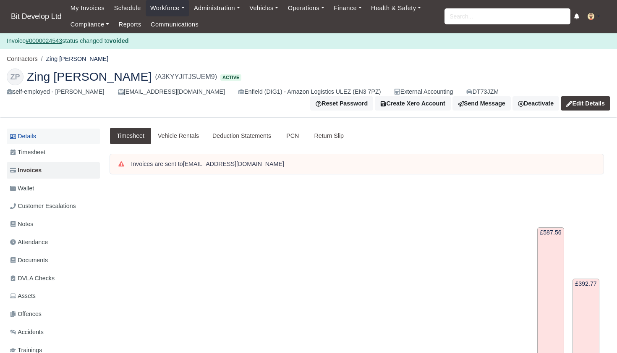
click at [29, 136] on link "Details" at bounding box center [53, 136] width 93 height 16
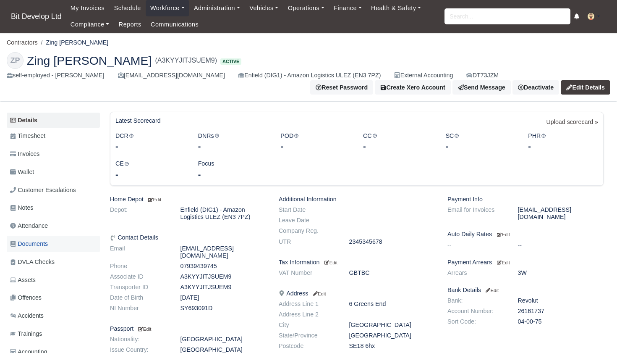
click at [41, 239] on span "Documents" at bounding box center [29, 244] width 38 height 10
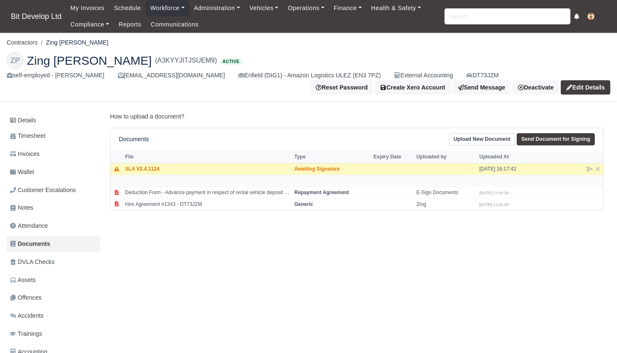
click at [484, 138] on link "Upload New Document" at bounding box center [482, 139] width 66 height 12
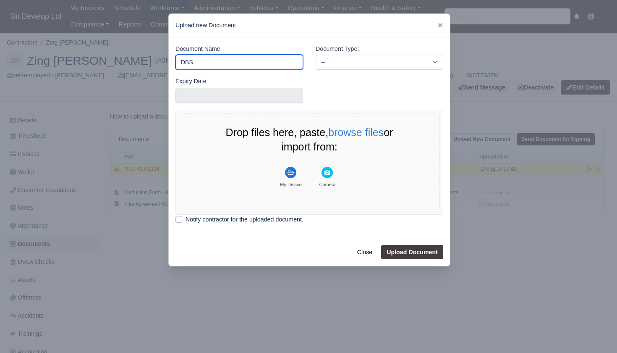
type input "DBS"
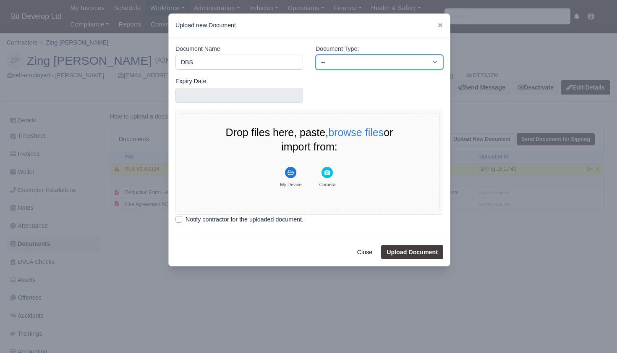
select select "background-check"
click at [293, 174] on rect "File Uploader" at bounding box center [290, 172] width 11 height 11
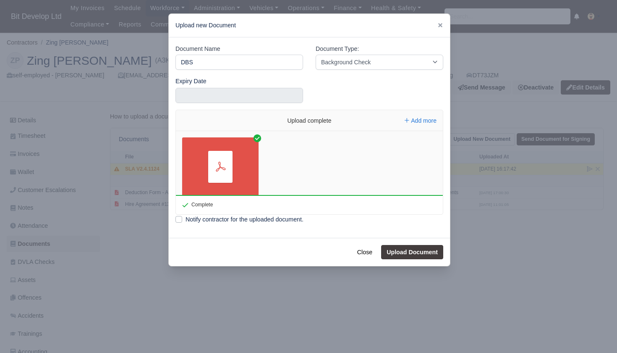
click at [417, 252] on button "Upload Document" at bounding box center [412, 252] width 62 height 14
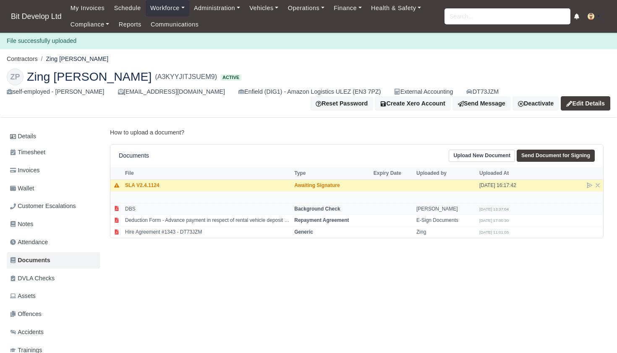
click at [151, 206] on td "DBS" at bounding box center [207, 209] width 169 height 12
select select "background-check"
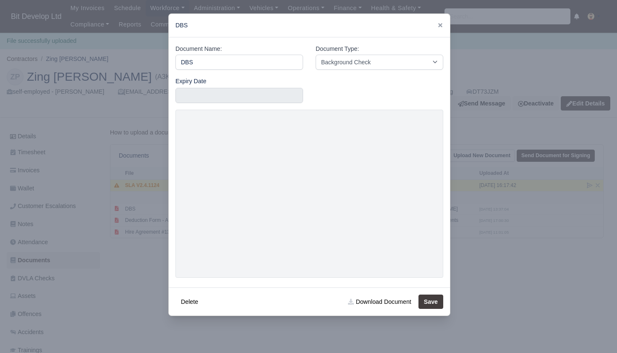
click at [514, 299] on div at bounding box center [308, 176] width 617 height 353
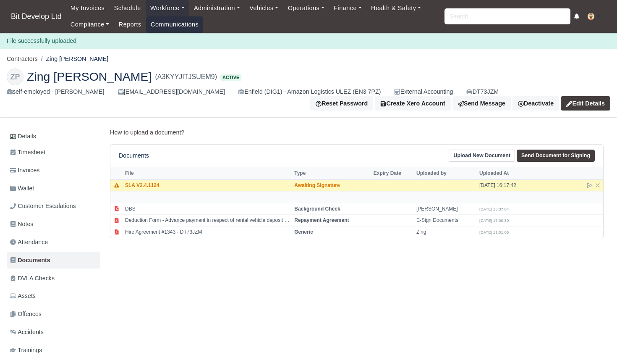
click at [177, 27] on link "Communications" at bounding box center [174, 24] width 57 height 16
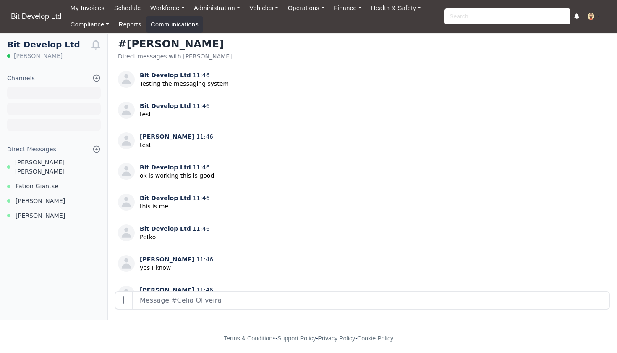
click at [97, 147] on icon at bounding box center [96, 149] width 8 height 8
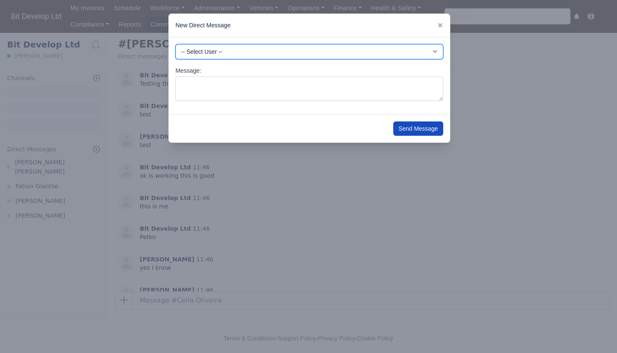
select select "4115"
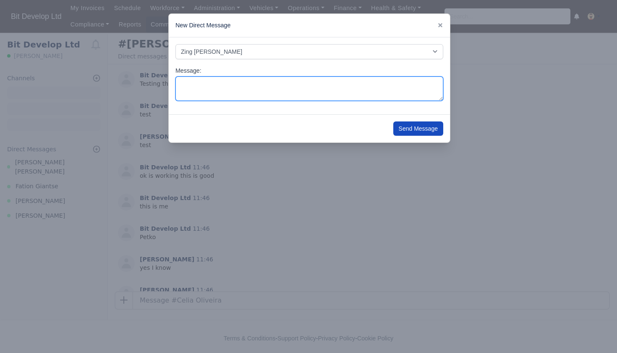
click at [212, 86] on textarea "Message:" at bounding box center [309, 88] width 268 height 25
type textarea "h"
type textarea "Hi Zing, Can you please send the following documents to this email address: off…"
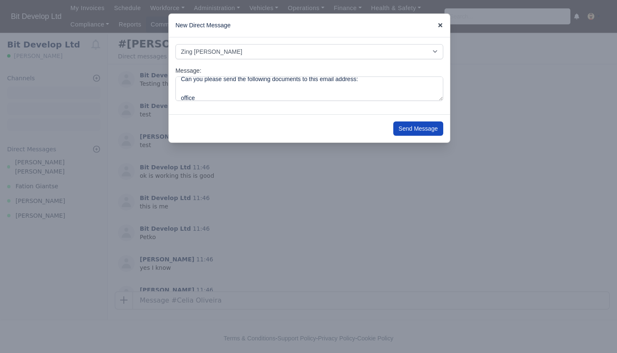
click at [440, 24] on icon at bounding box center [440, 25] width 6 height 6
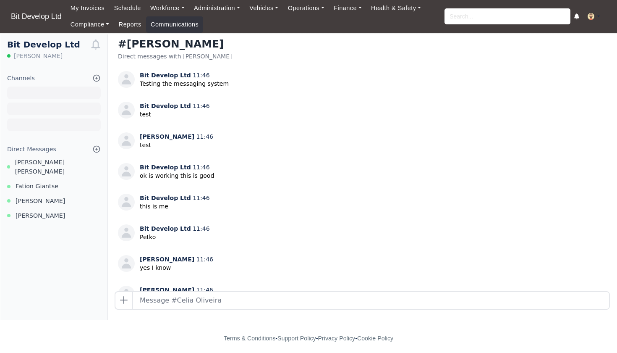
click at [95, 148] on icon at bounding box center [96, 149] width 8 height 8
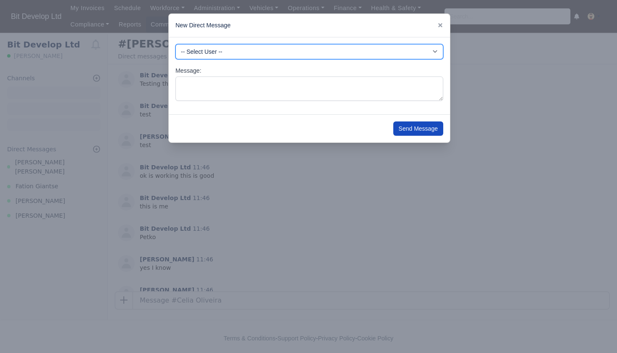
select select "4115"
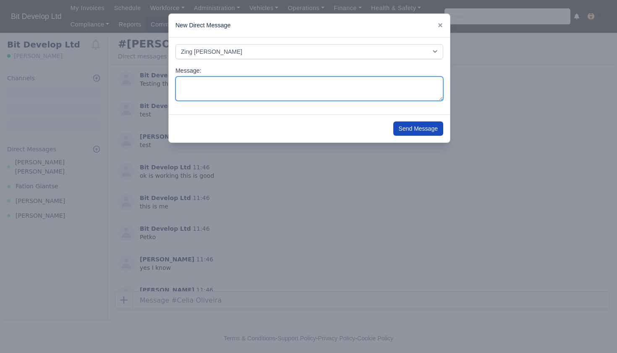
click at [319, 91] on textarea "Message:" at bounding box center [309, 88] width 268 height 25
type textarea "H"
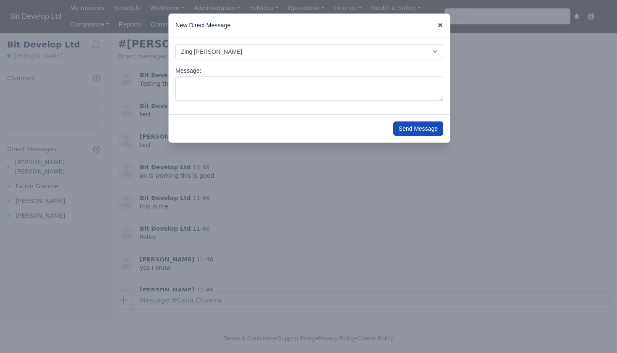
click at [439, 24] on icon at bounding box center [440, 25] width 4 height 4
